Goal: Task Accomplishment & Management: Manage account settings

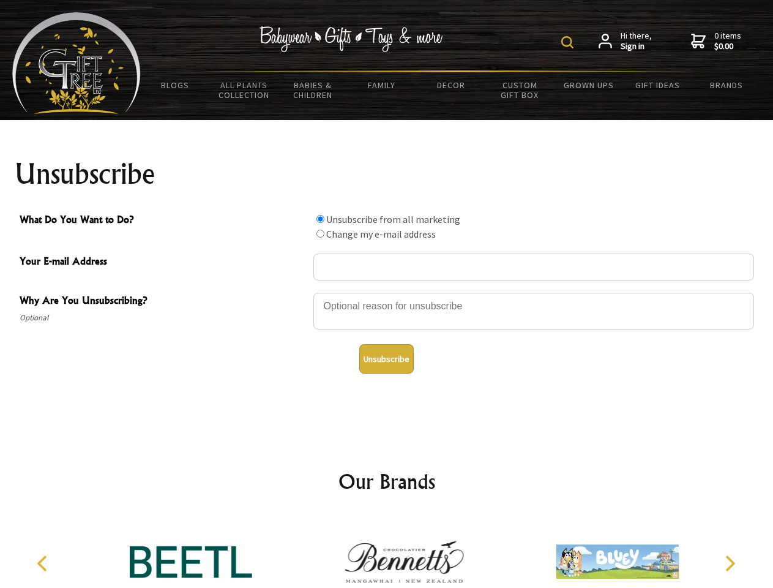
click at [570, 42] on img at bounding box center [568, 42] width 12 height 12
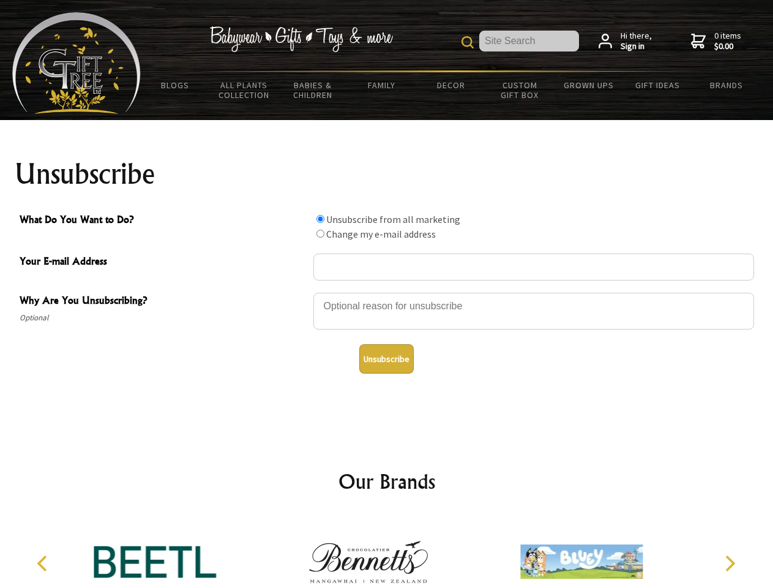
click at [387, 292] on div at bounding box center [534, 313] width 441 height 43
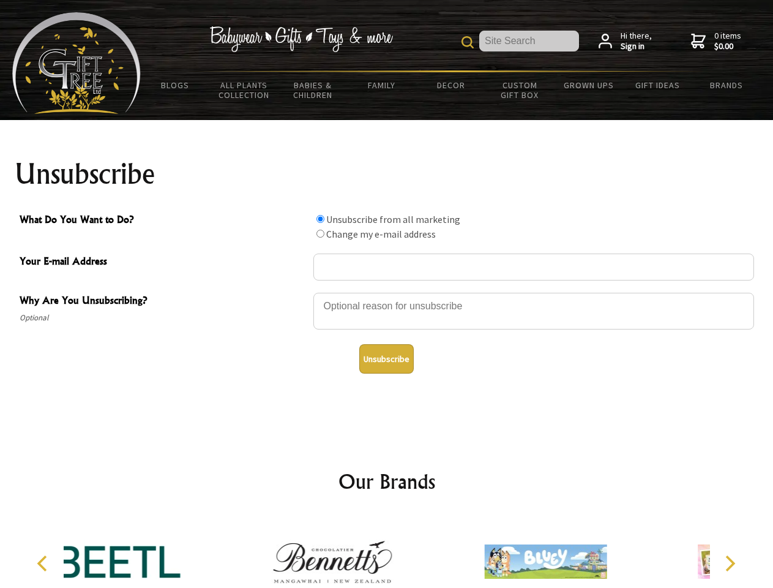
click at [320, 219] on input "What Do You Want to Do?" at bounding box center [321, 219] width 8 height 8
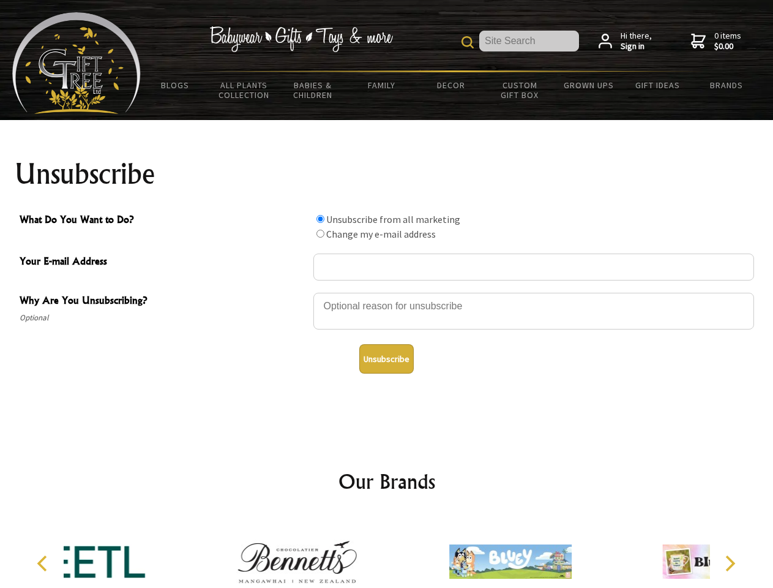
click at [320, 233] on input "What Do You Want to Do?" at bounding box center [321, 234] width 8 height 8
radio input "true"
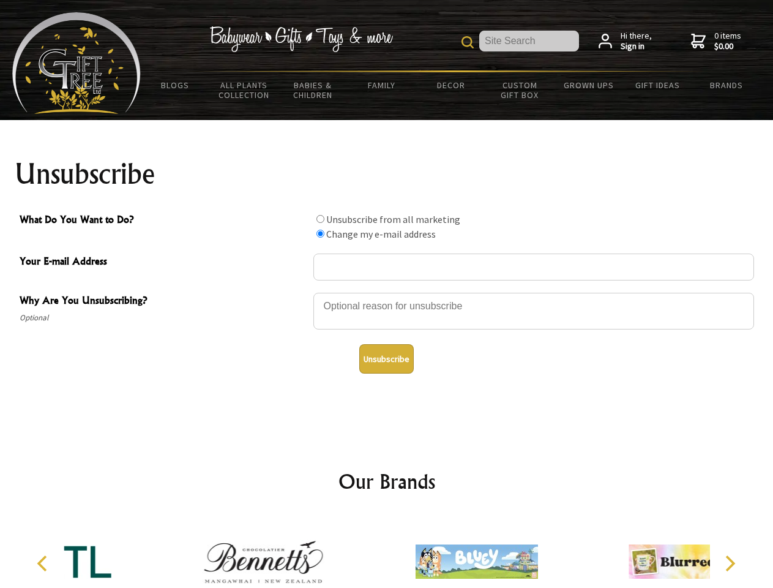
click at [386, 359] on button "Unsubscribe" at bounding box center [386, 358] width 55 height 29
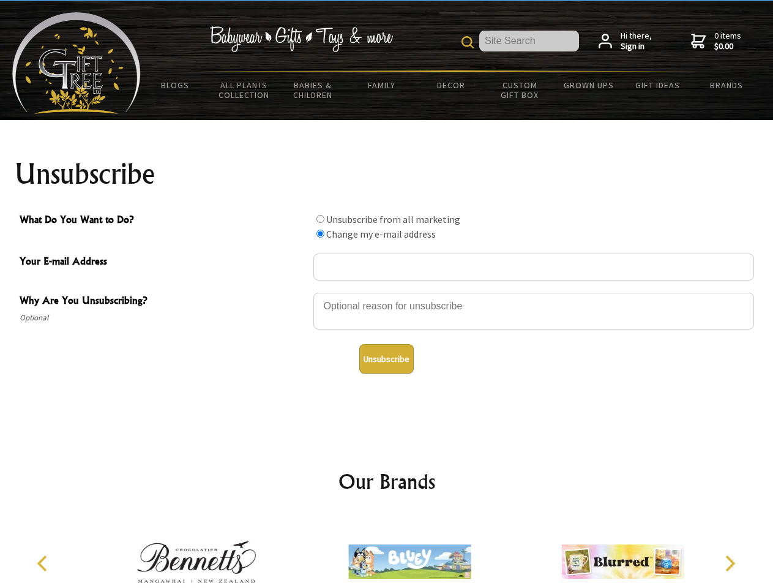
click at [44, 563] on icon "Previous" at bounding box center [44, 563] width 16 height 16
click at [730, 563] on icon "Next" at bounding box center [729, 563] width 16 height 16
